Goal: Navigation & Orientation: Go to known website

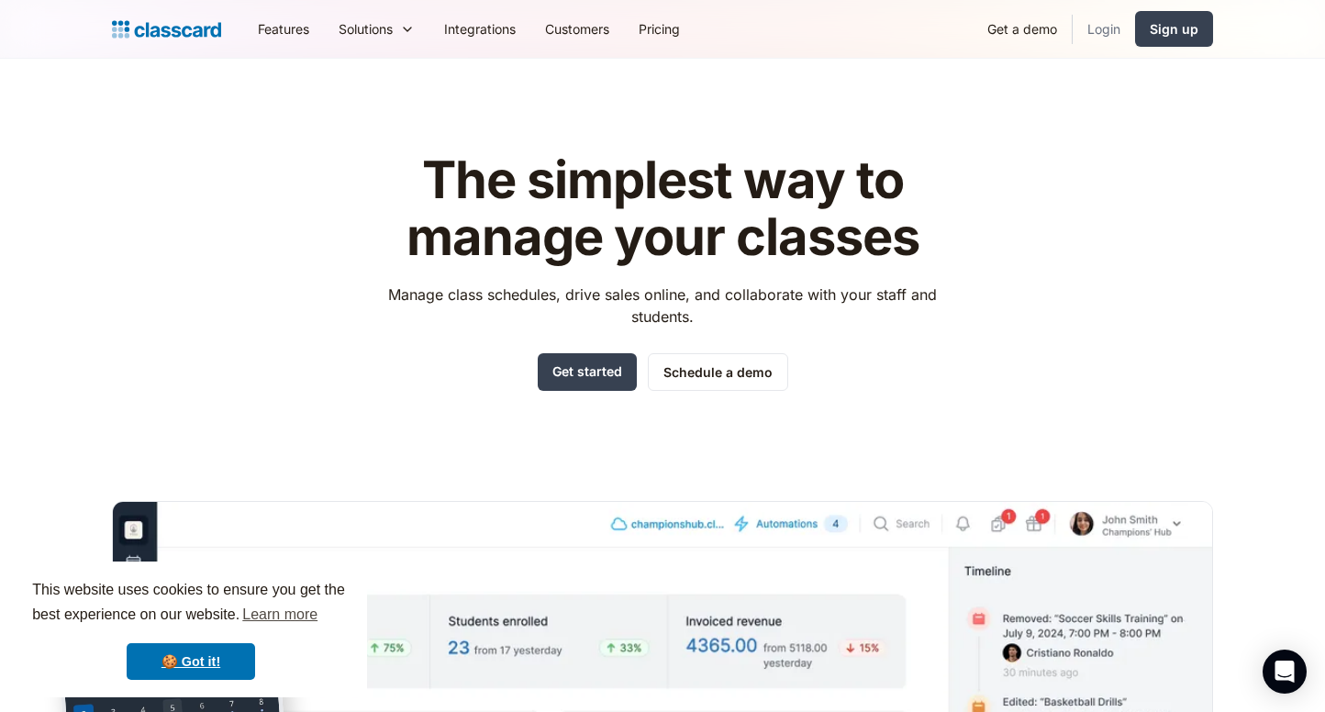
click at [1105, 31] on link "Login" at bounding box center [1104, 28] width 62 height 41
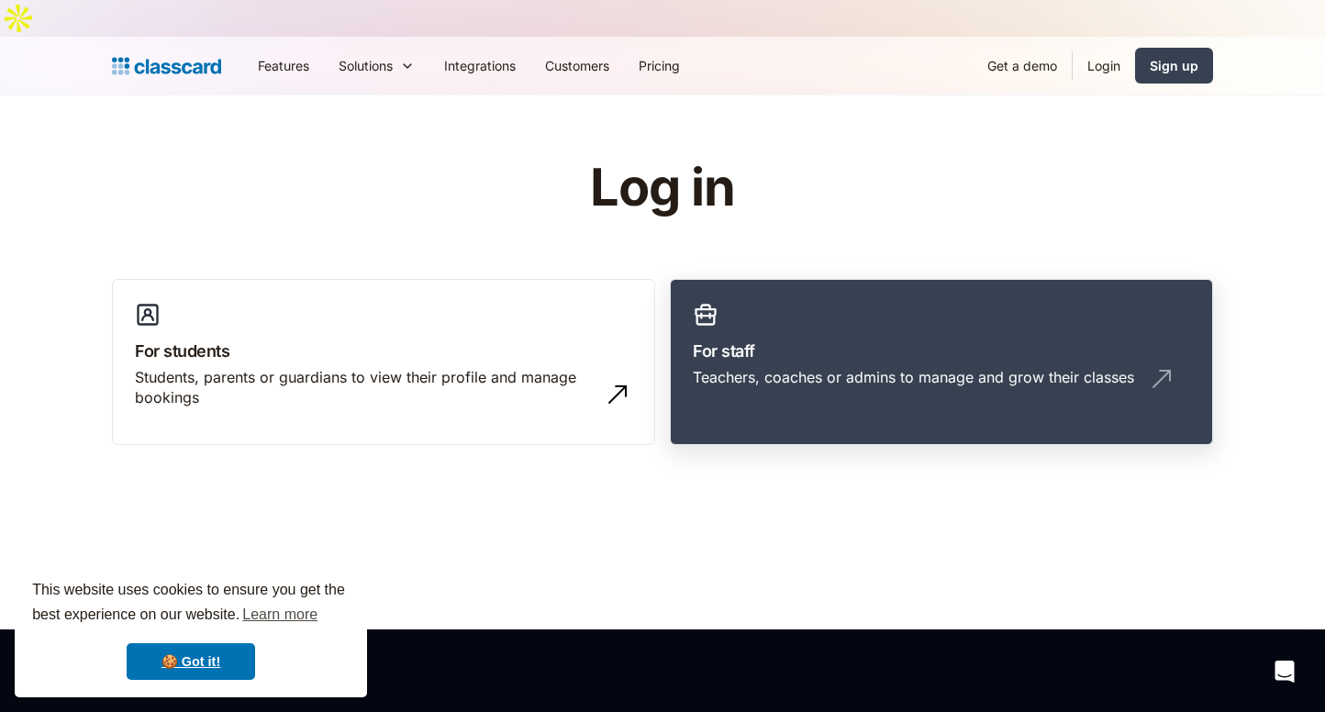
click at [805, 339] on h3 "For staff" at bounding box center [941, 351] width 497 height 25
